Goal: Task Accomplishment & Management: Use online tool/utility

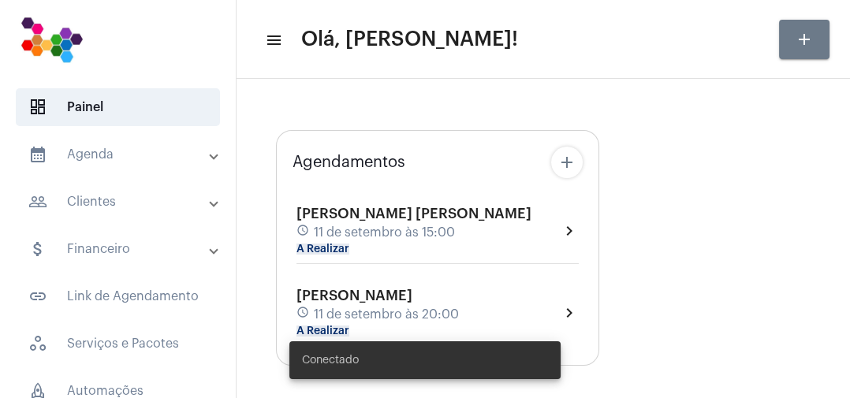
type input "[URL][DOMAIN_NAME]"
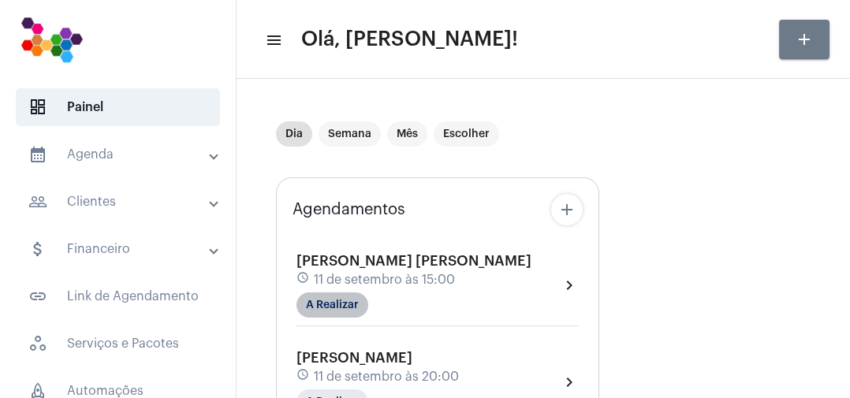
click at [351, 311] on mat-chip "A Realizar" at bounding box center [333, 305] width 72 height 25
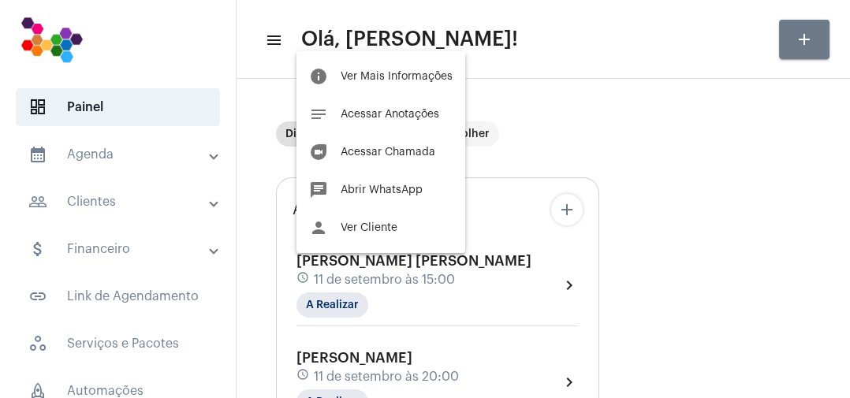
click at [398, 193] on span "Abrir WhatsApp" at bounding box center [382, 190] width 82 height 11
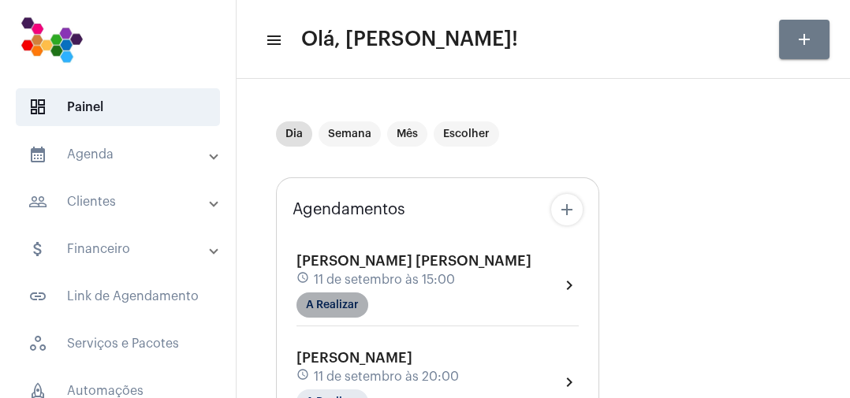
click at [342, 308] on mat-chip "A Realizar" at bounding box center [333, 305] width 72 height 25
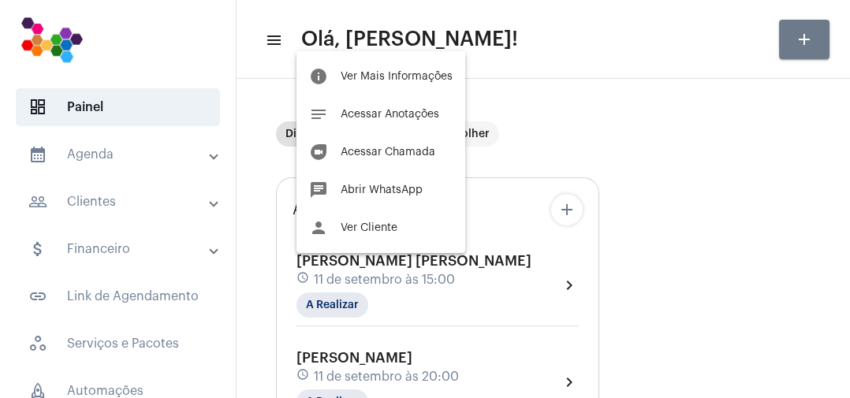
click at [395, 155] on span "Acessar Chamada" at bounding box center [388, 152] width 95 height 11
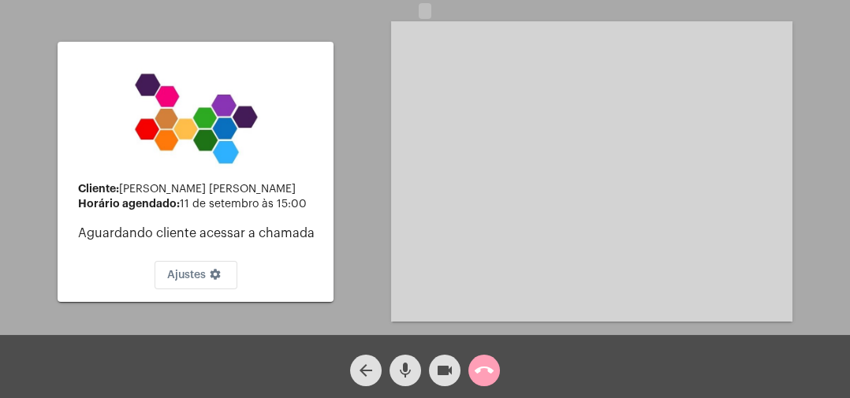
click at [489, 371] on mat-icon "call_end" at bounding box center [484, 370] width 19 height 19
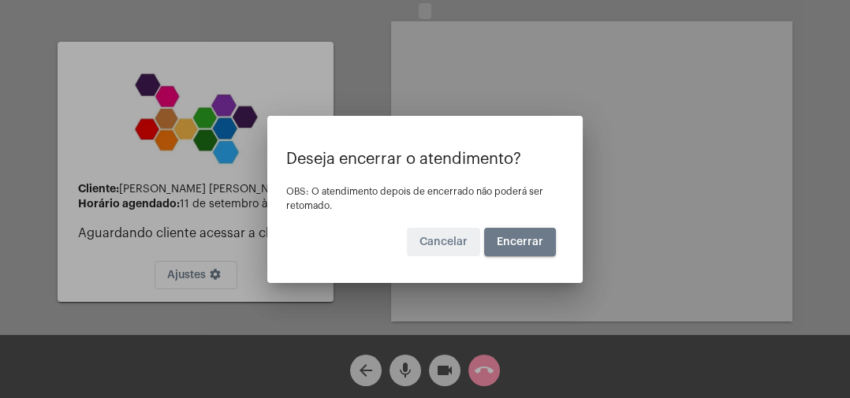
click at [530, 246] on span "Encerrar" at bounding box center [520, 242] width 47 height 11
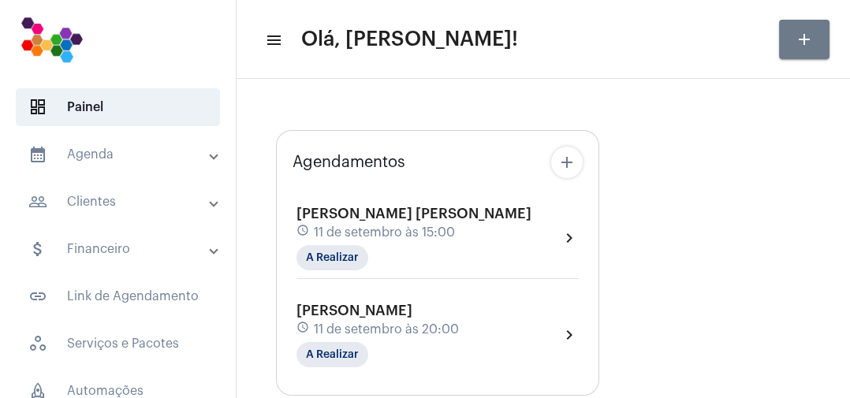
type input "[URL][DOMAIN_NAME]"
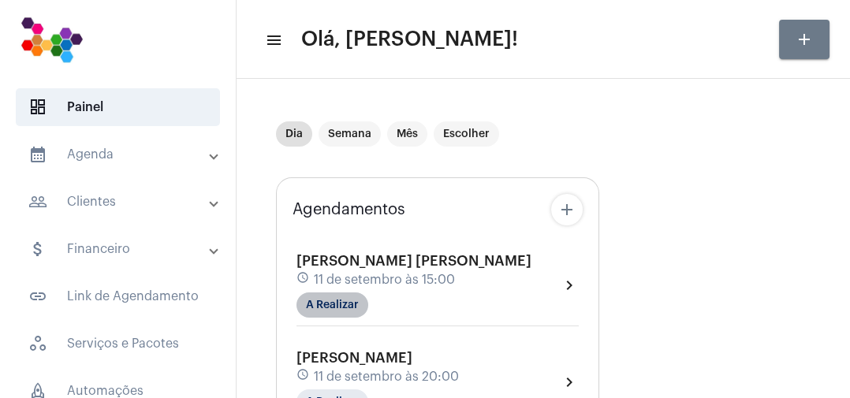
click at [352, 311] on mat-chip "A Realizar" at bounding box center [333, 305] width 72 height 25
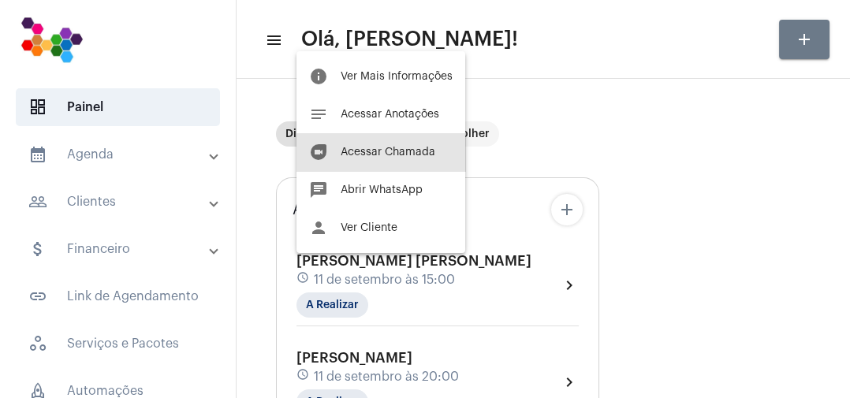
click at [413, 153] on span "Acessar Chamada" at bounding box center [388, 152] width 95 height 11
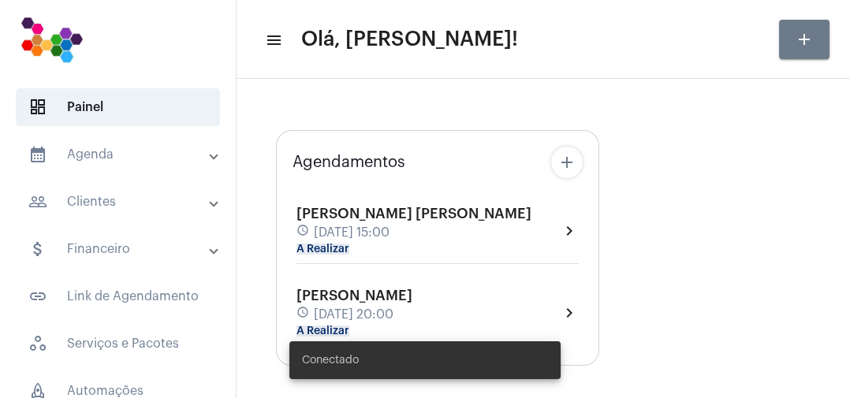
type input "[URL][DOMAIN_NAME]"
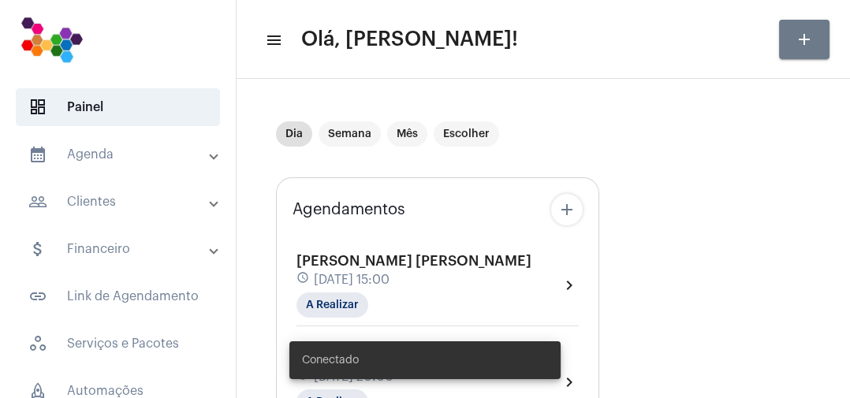
click at [429, 235] on div "[PERSON_NAME] [PERSON_NAME] schedule [DATE] 15:00 A Realizar chevron_right [PER…" at bounding box center [438, 325] width 290 height 185
click at [347, 304] on mat-chip "A Realizar" at bounding box center [333, 305] width 72 height 25
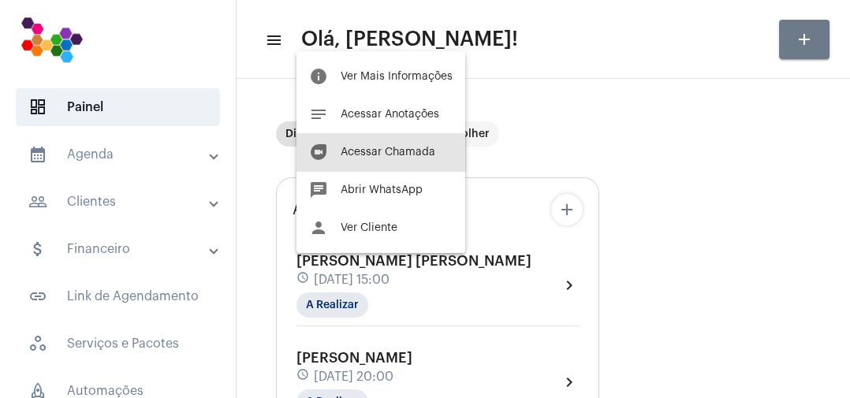
click at [409, 153] on span "Acessar Chamada" at bounding box center [388, 152] width 95 height 11
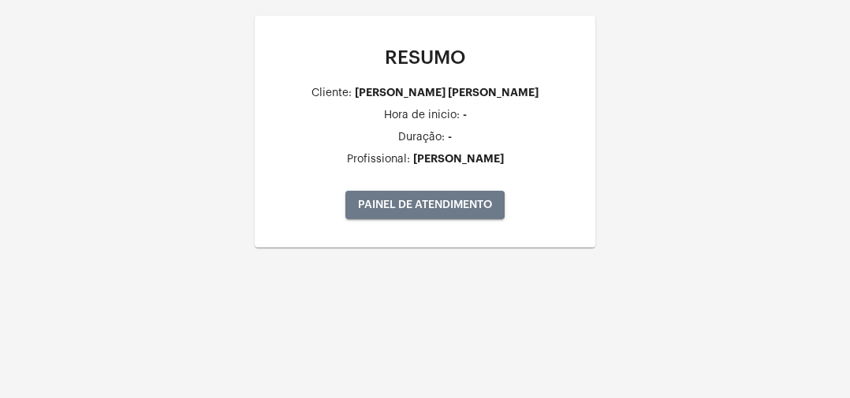
click at [430, 202] on span "PAINEL DE ATENDIMENTO" at bounding box center [425, 205] width 134 height 11
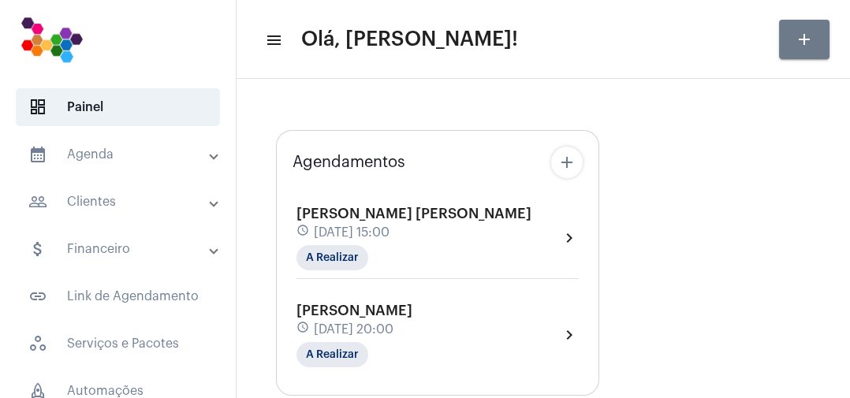
click at [380, 248] on div "[PERSON_NAME] [PERSON_NAME] schedule [DATE] 15:00 A Realizar" at bounding box center [414, 238] width 235 height 65
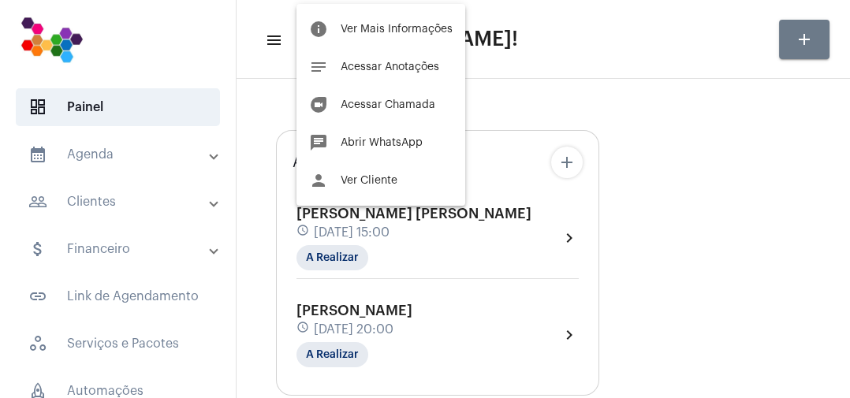
type input "[URL][DOMAIN_NAME]"
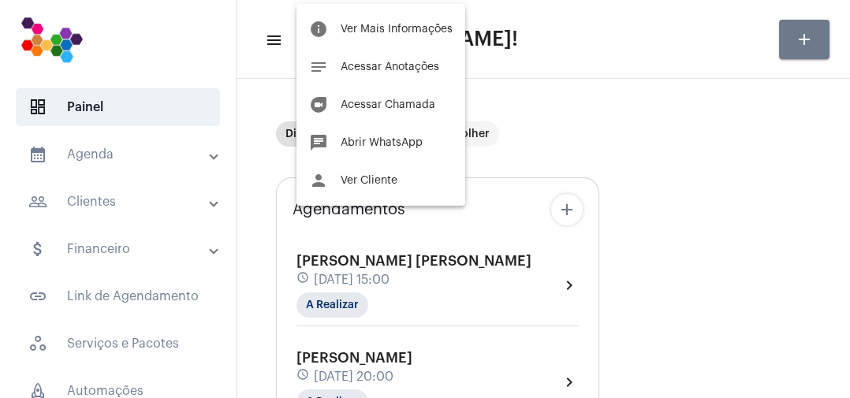
click at [418, 66] on span "Acessar Anotações" at bounding box center [390, 67] width 99 height 11
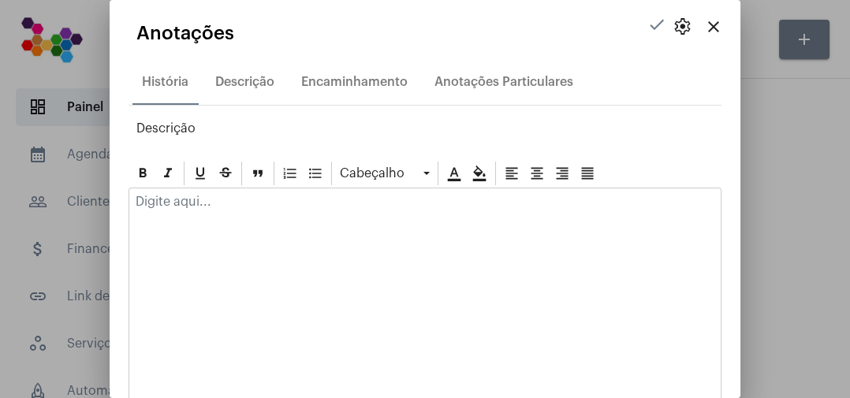
click at [712, 22] on mat-icon "close" at bounding box center [713, 26] width 19 height 19
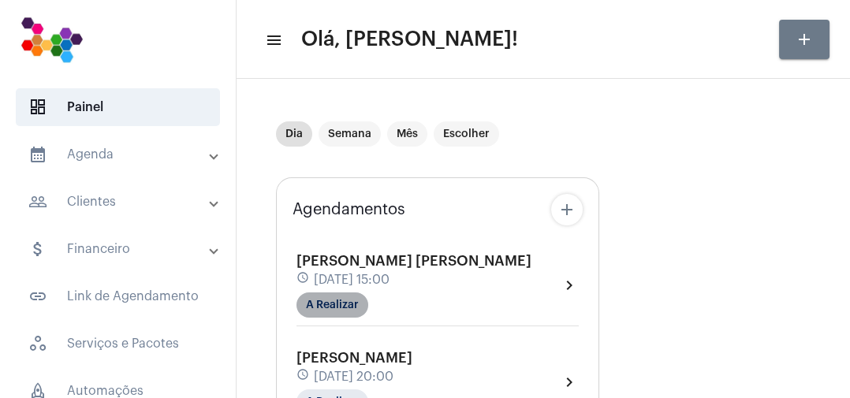
click at [344, 310] on mat-chip "A Realizar" at bounding box center [333, 305] width 72 height 25
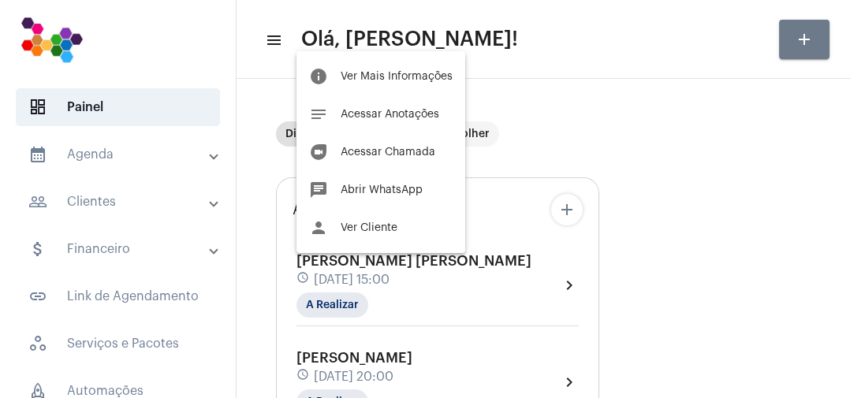
click at [403, 155] on span "Acessar Chamada" at bounding box center [388, 152] width 95 height 11
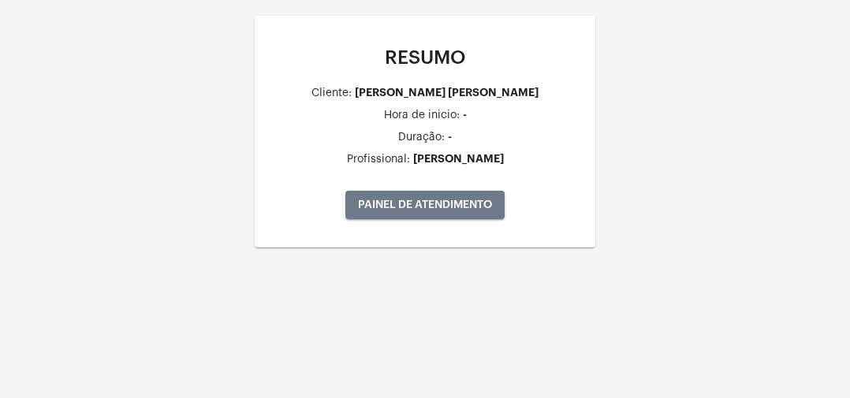
click at [401, 210] on button "PAINEL DE ATENDIMENTO" at bounding box center [424, 205] width 159 height 28
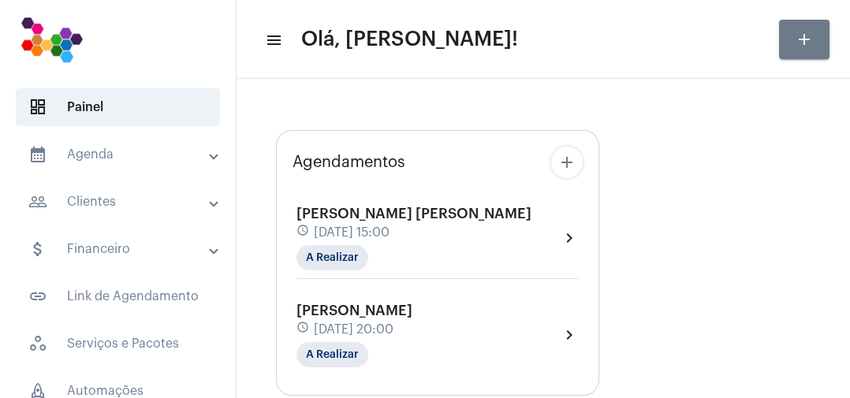
click at [455, 244] on div "[PERSON_NAME] [PERSON_NAME] schedule [DATE] 15:00 A Realizar chevron_right" at bounding box center [438, 238] width 282 height 65
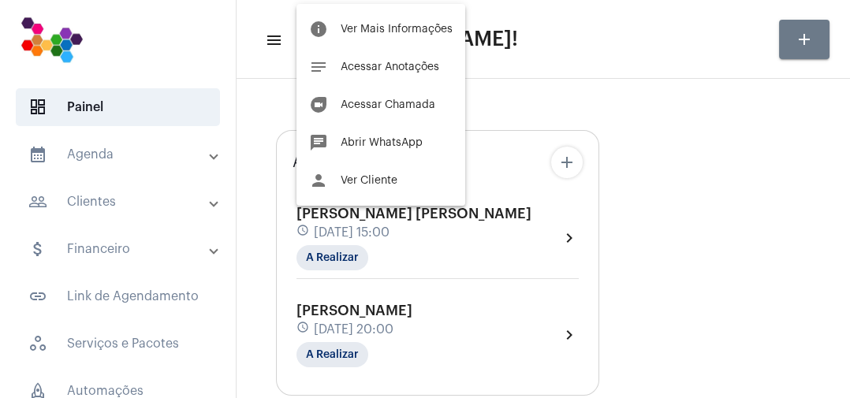
type input "[URL][DOMAIN_NAME]"
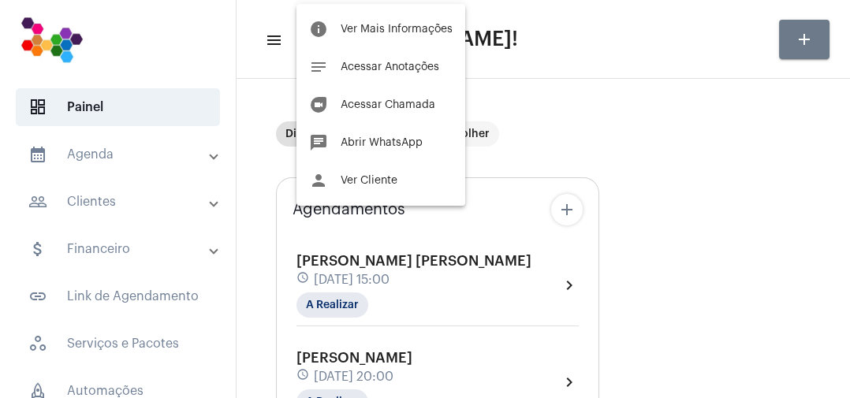
click at [412, 290] on div at bounding box center [425, 199] width 850 height 398
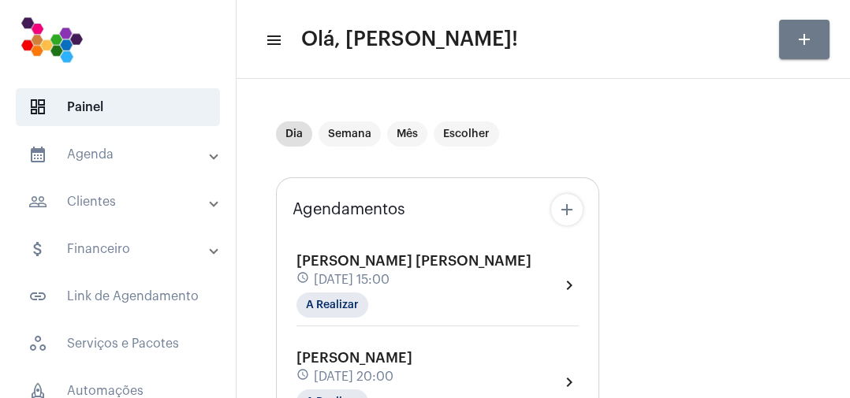
click at [440, 300] on div "[PERSON_NAME] [PERSON_NAME] schedule [DATE] 15:00 A Realizar" at bounding box center [414, 285] width 235 height 65
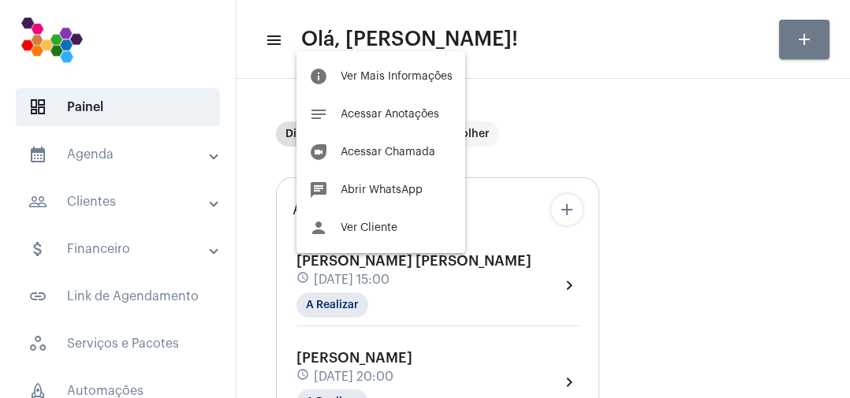
click at [409, 155] on span "Acessar Chamada" at bounding box center [388, 152] width 95 height 11
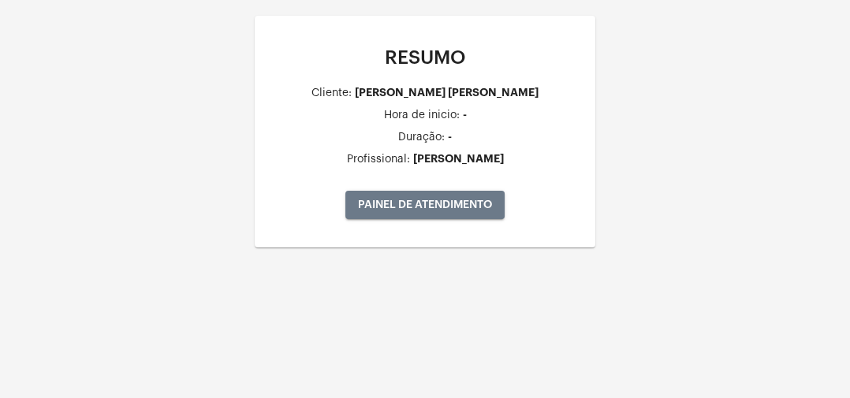
click at [435, 215] on button "PAINEL DE ATENDIMENTO" at bounding box center [424, 205] width 159 height 28
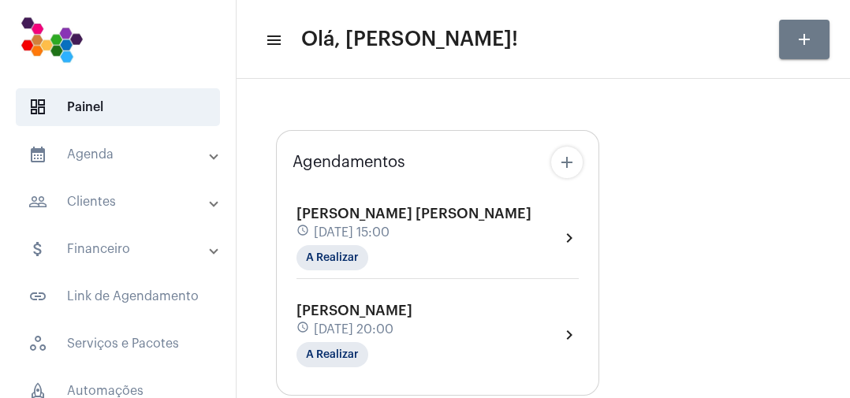
type input "[URL][DOMAIN_NAME]"
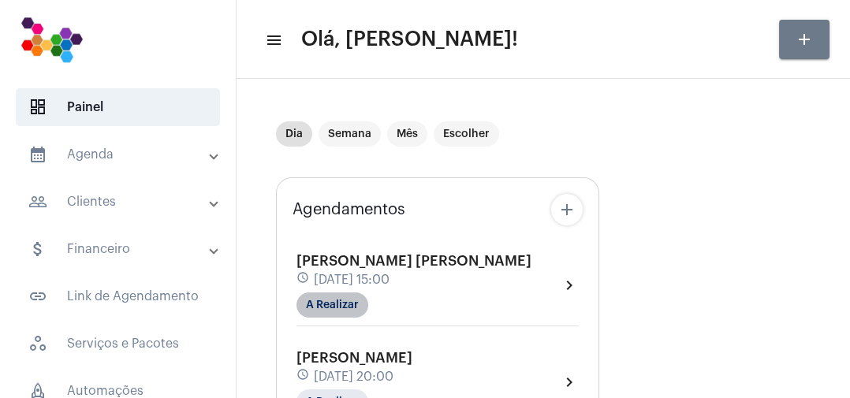
click at [351, 304] on mat-chip "A Realizar" at bounding box center [333, 305] width 72 height 25
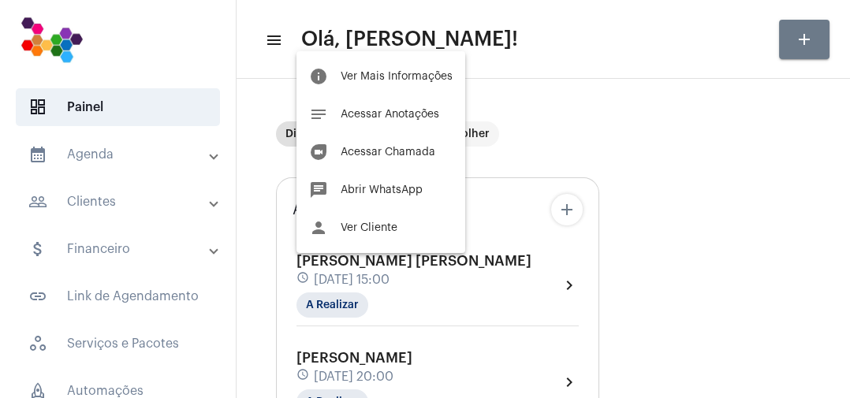
click at [597, 84] on div at bounding box center [425, 199] width 850 height 398
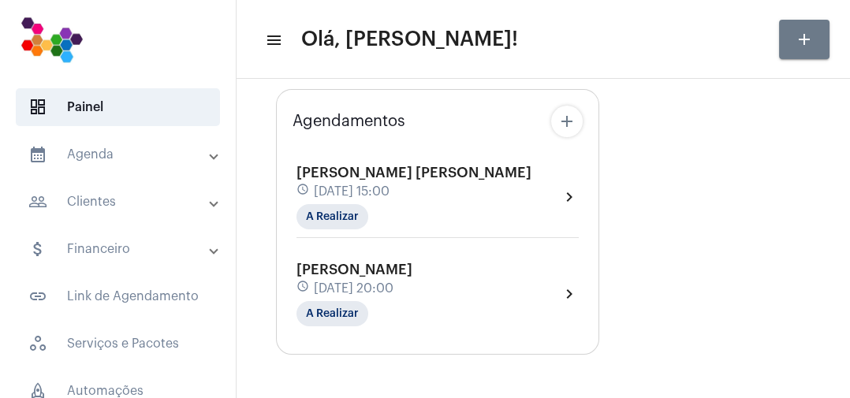
scroll to position [107, 0]
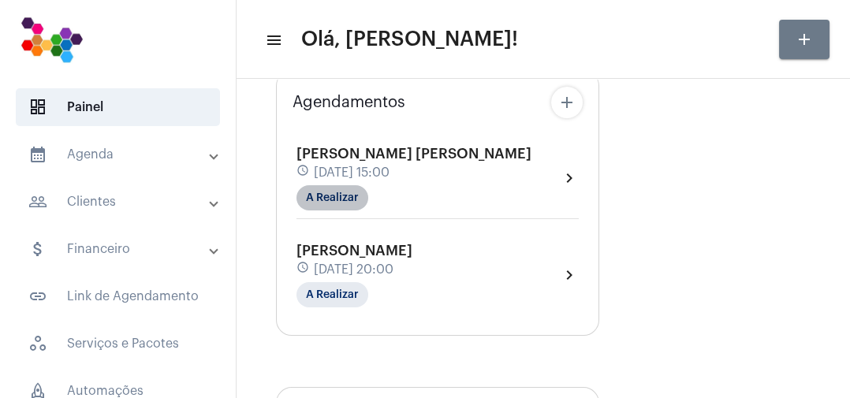
click at [355, 197] on mat-chip "A Realizar" at bounding box center [333, 197] width 72 height 25
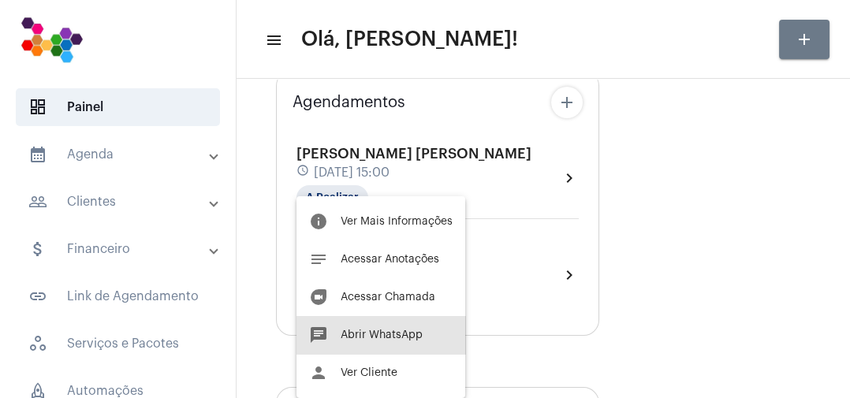
click at [390, 330] on span "Abrir WhatsApp" at bounding box center [382, 335] width 82 height 11
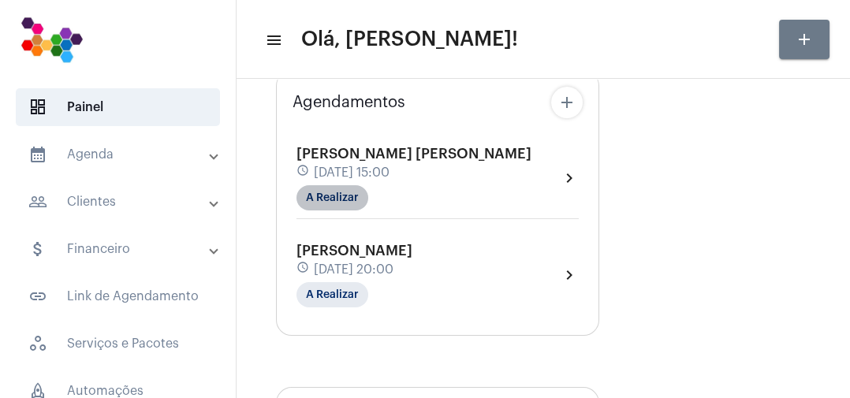
click at [353, 200] on mat-chip "A Realizar" at bounding box center [333, 197] width 72 height 25
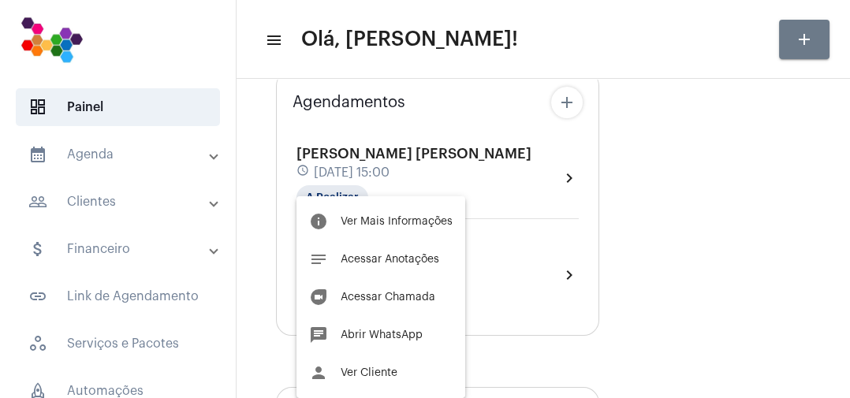
click at [408, 290] on button "duo [PERSON_NAME]" at bounding box center [381, 297] width 169 height 38
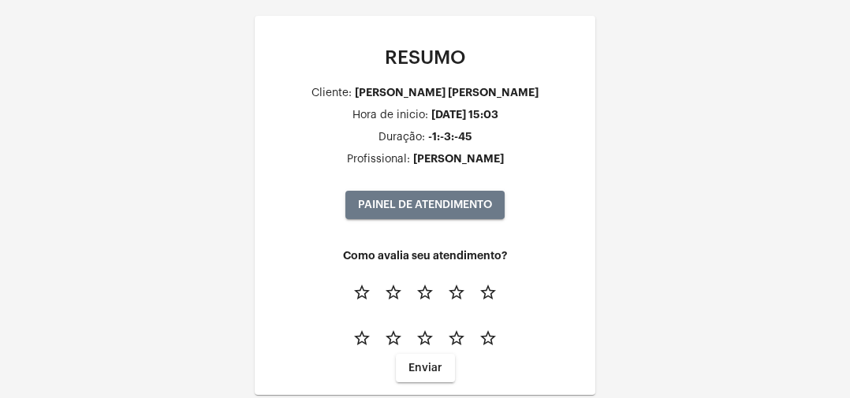
click at [764, 179] on div "RESUMO Cliente: [PERSON_NAME] [PERSON_NAME] de inicio: [DATE] 15:03 Duração: -1…" at bounding box center [425, 221] width 850 height 442
